Goal: Transaction & Acquisition: Obtain resource

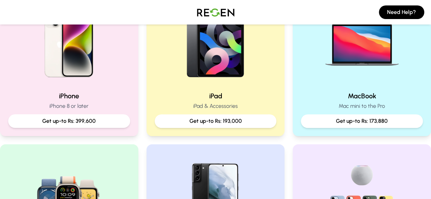
scroll to position [181, 0]
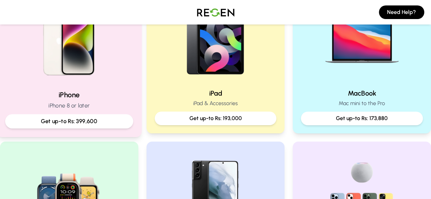
click at [111, 121] on p "Get up-to Rs: 399,600" at bounding box center [69, 121] width 117 height 9
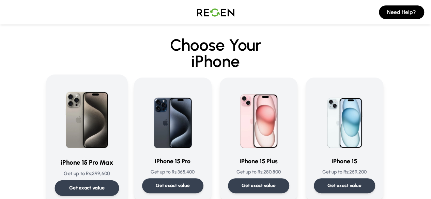
click at [66, 133] on img at bounding box center [87, 117] width 64 height 69
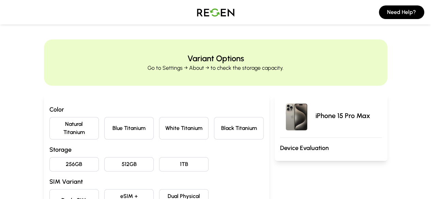
click at [57, 126] on button "Natural Titanium" at bounding box center [73, 128] width 49 height 23
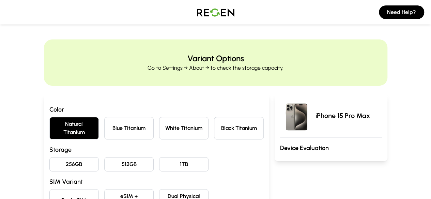
click at [104, 158] on button "512GB" at bounding box center [128, 165] width 49 height 14
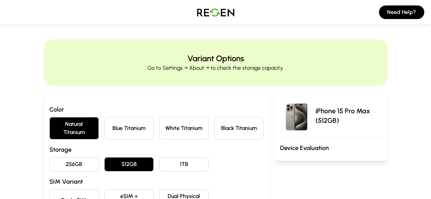
click at [115, 190] on button "eSIM + Physical SIM" at bounding box center [128, 201] width 49 height 23
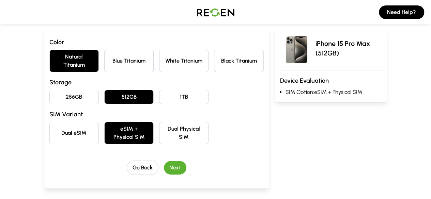
scroll to position [68, 0]
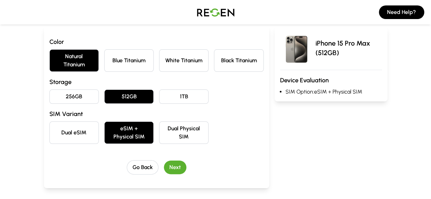
click at [167, 161] on button "Next" at bounding box center [175, 168] width 23 height 14
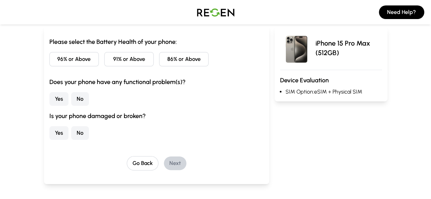
click at [128, 60] on button "91% or Above" at bounding box center [128, 59] width 49 height 14
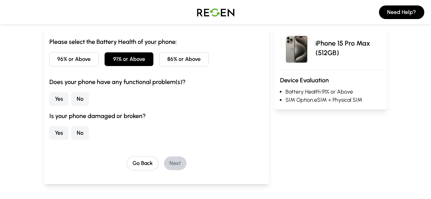
click at [71, 101] on button "No" at bounding box center [80, 99] width 18 height 14
click at [71, 135] on button "No" at bounding box center [80, 134] width 18 height 14
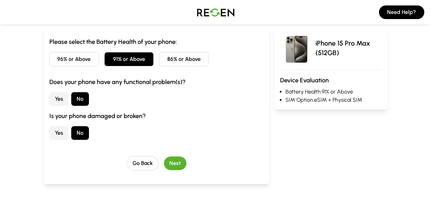
click at [164, 159] on button "Next" at bounding box center [175, 164] width 23 height 14
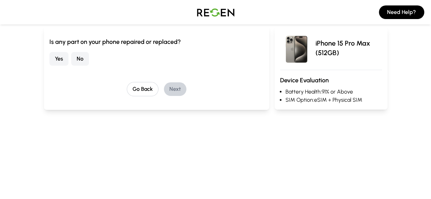
click at [71, 61] on button "No" at bounding box center [80, 59] width 18 height 14
click at [165, 89] on button "Next" at bounding box center [175, 90] width 23 height 14
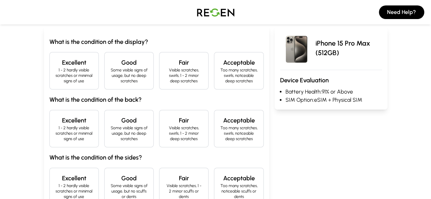
click at [58, 67] on h4 "Excellent" at bounding box center [74, 63] width 38 height 10
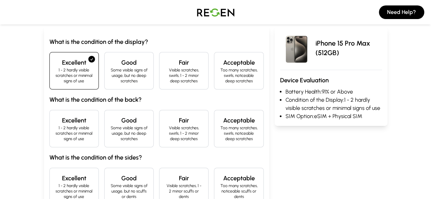
click at [55, 118] on h4 "Excellent" at bounding box center [74, 121] width 38 height 10
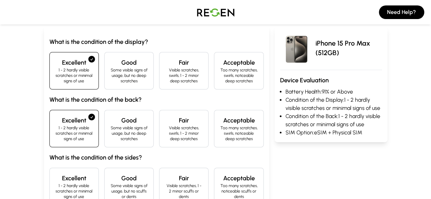
click at [55, 183] on p "1 - 2 hardly visible scratches or minimal signs of use" at bounding box center [74, 191] width 38 height 16
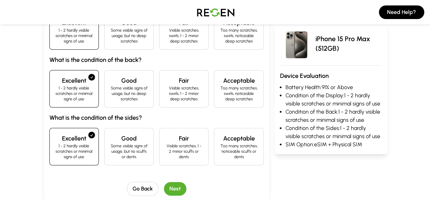
scroll to position [112, 0]
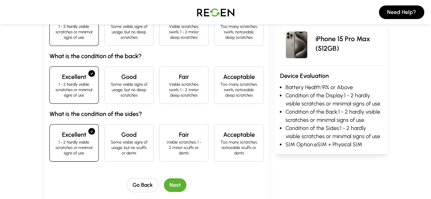
click at [164, 179] on button "Next" at bounding box center [175, 186] width 23 height 14
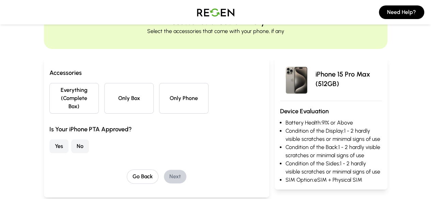
click at [56, 95] on button "Everything (Complete Box)" at bounding box center [73, 98] width 49 height 31
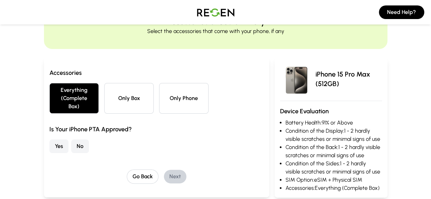
click at [49, 140] on button "Yes" at bounding box center [58, 147] width 19 height 14
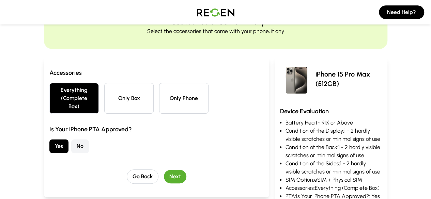
click at [164, 170] on button "Next" at bounding box center [175, 177] width 23 height 14
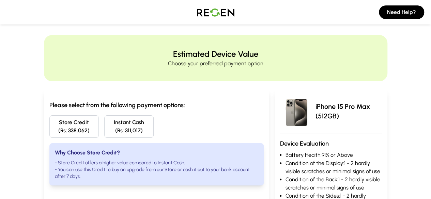
scroll to position [4, 0]
click at [49, 125] on button "Store Credit (Rs: 338,062)" at bounding box center [73, 127] width 49 height 23
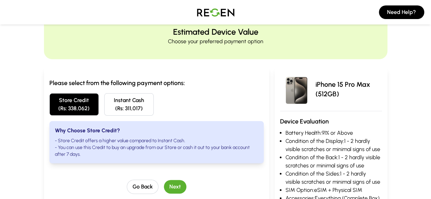
scroll to position [28, 0]
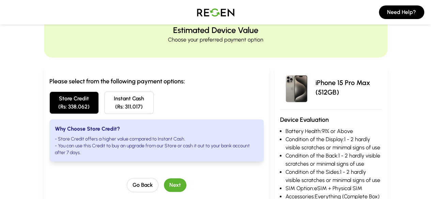
click at [164, 182] on button "Next" at bounding box center [175, 186] width 23 height 14
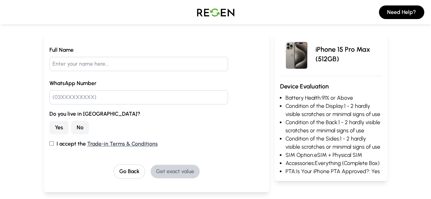
scroll to position [0, 0]
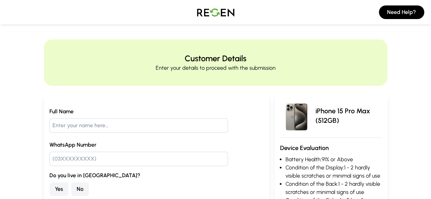
click at [215, 16] on img at bounding box center [216, 12] width 48 height 19
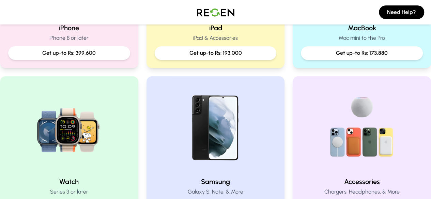
scroll to position [245, 0]
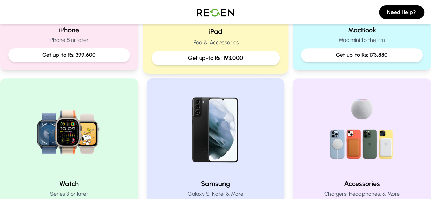
click at [169, 57] on p "Get up-to Rs: 193,000" at bounding box center [216, 58] width 117 height 9
